Goal: Find specific page/section: Find specific page/section

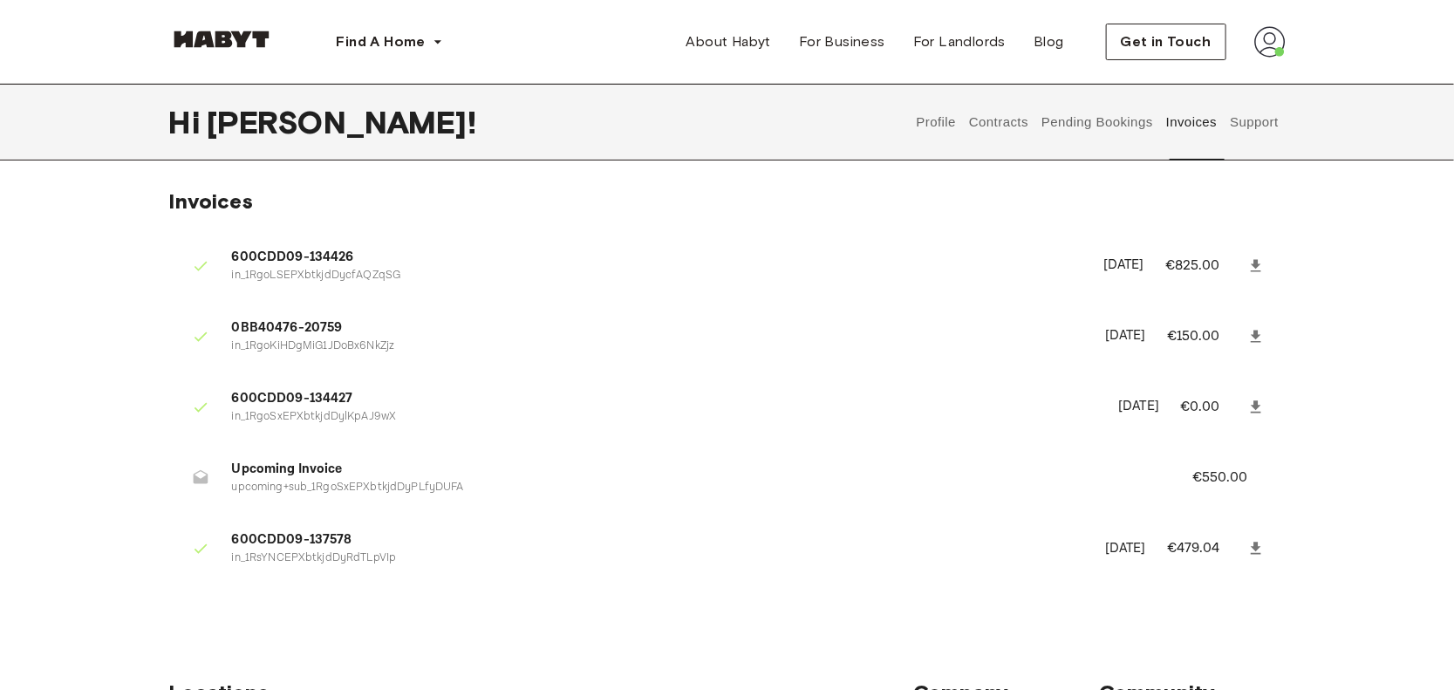
click at [924, 114] on button "Profile" at bounding box center [936, 122] width 44 height 77
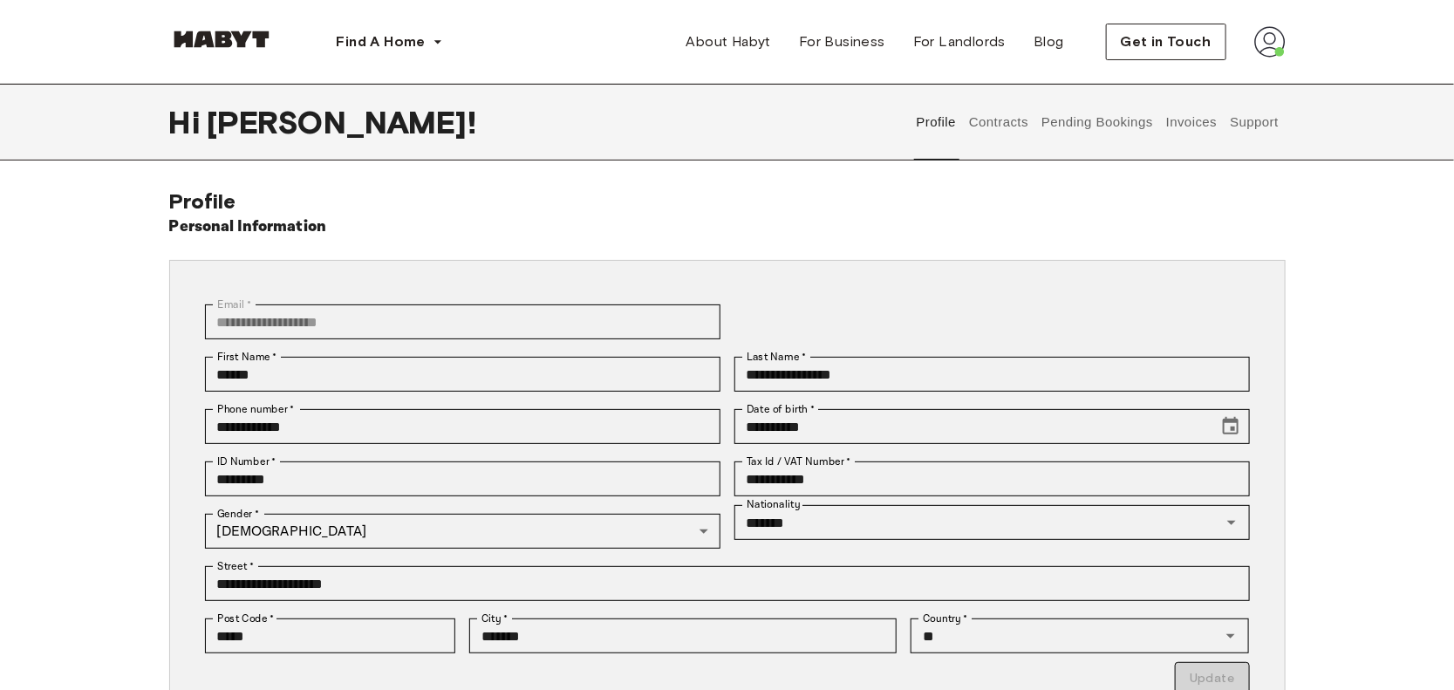
click at [999, 120] on button "Contracts" at bounding box center [999, 122] width 64 height 77
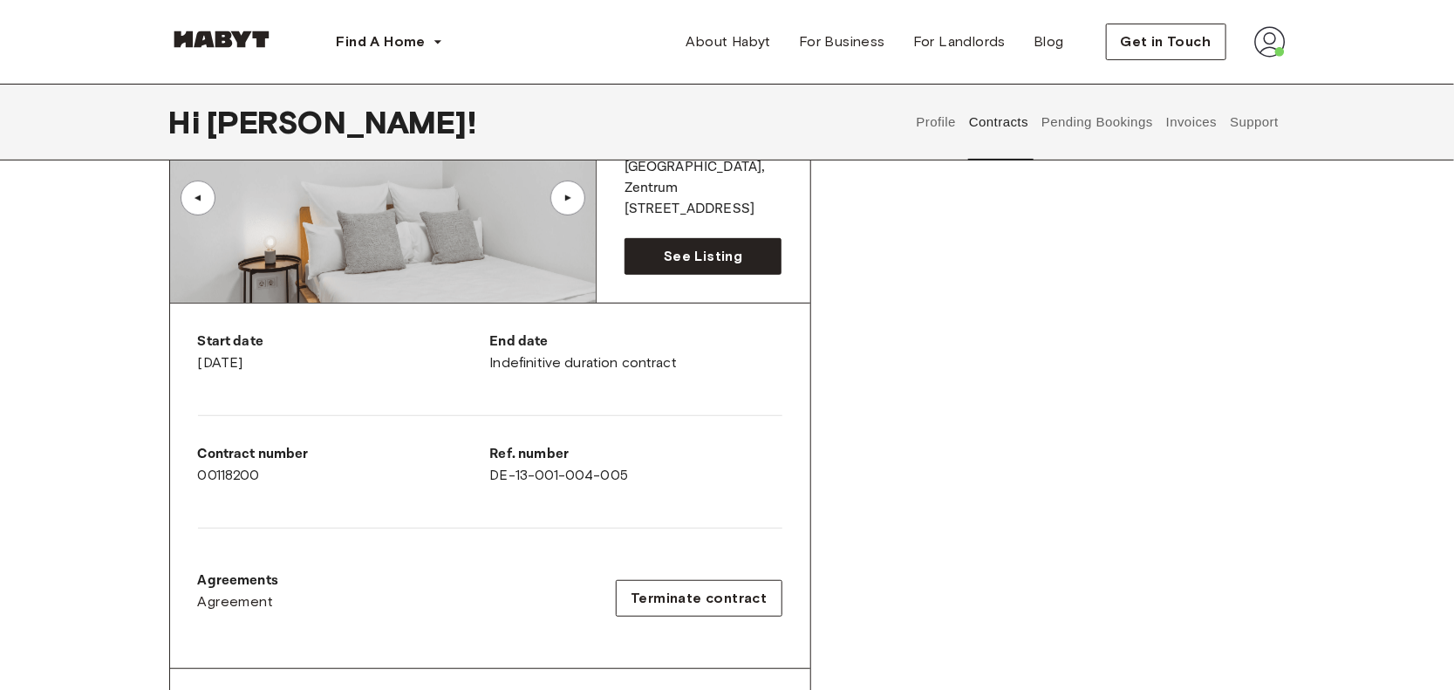
scroll to position [188, 0]
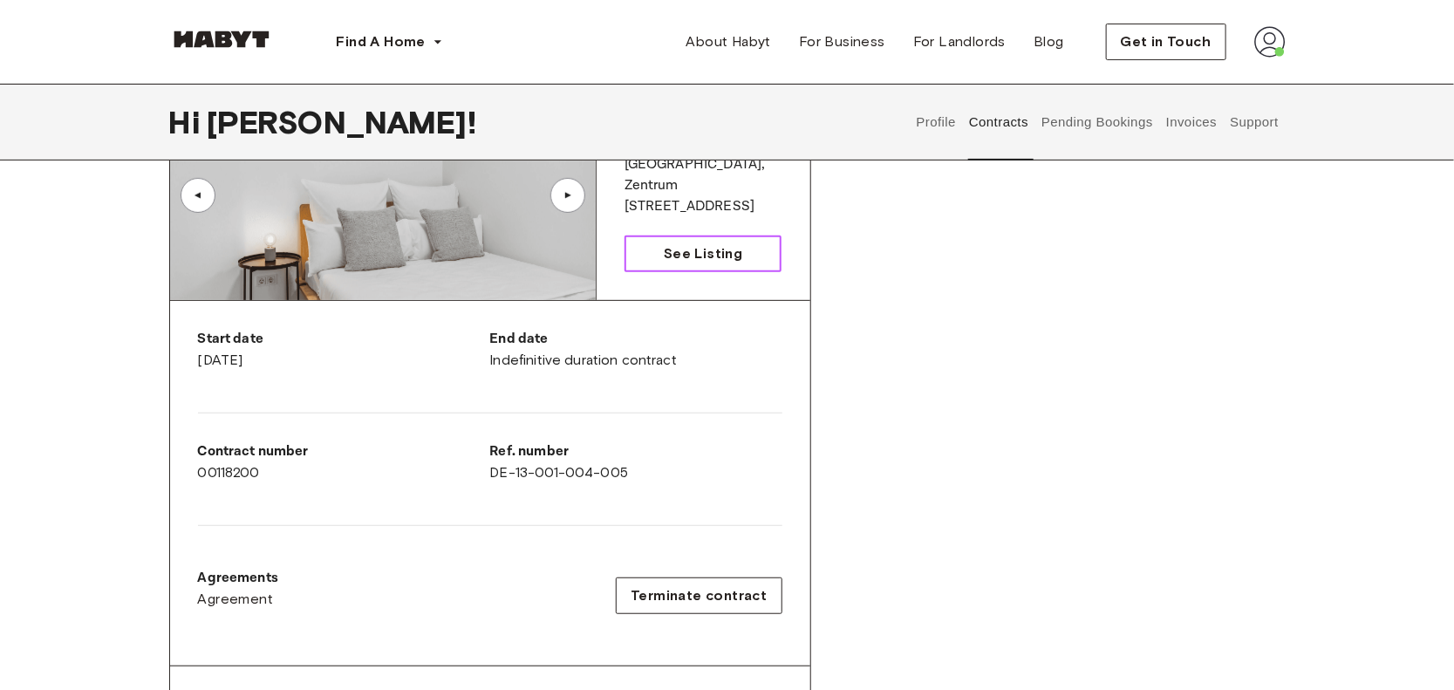
click at [723, 248] on span "See Listing" at bounding box center [703, 253] width 78 height 21
